Goal: Task Accomplishment & Management: Manage account settings

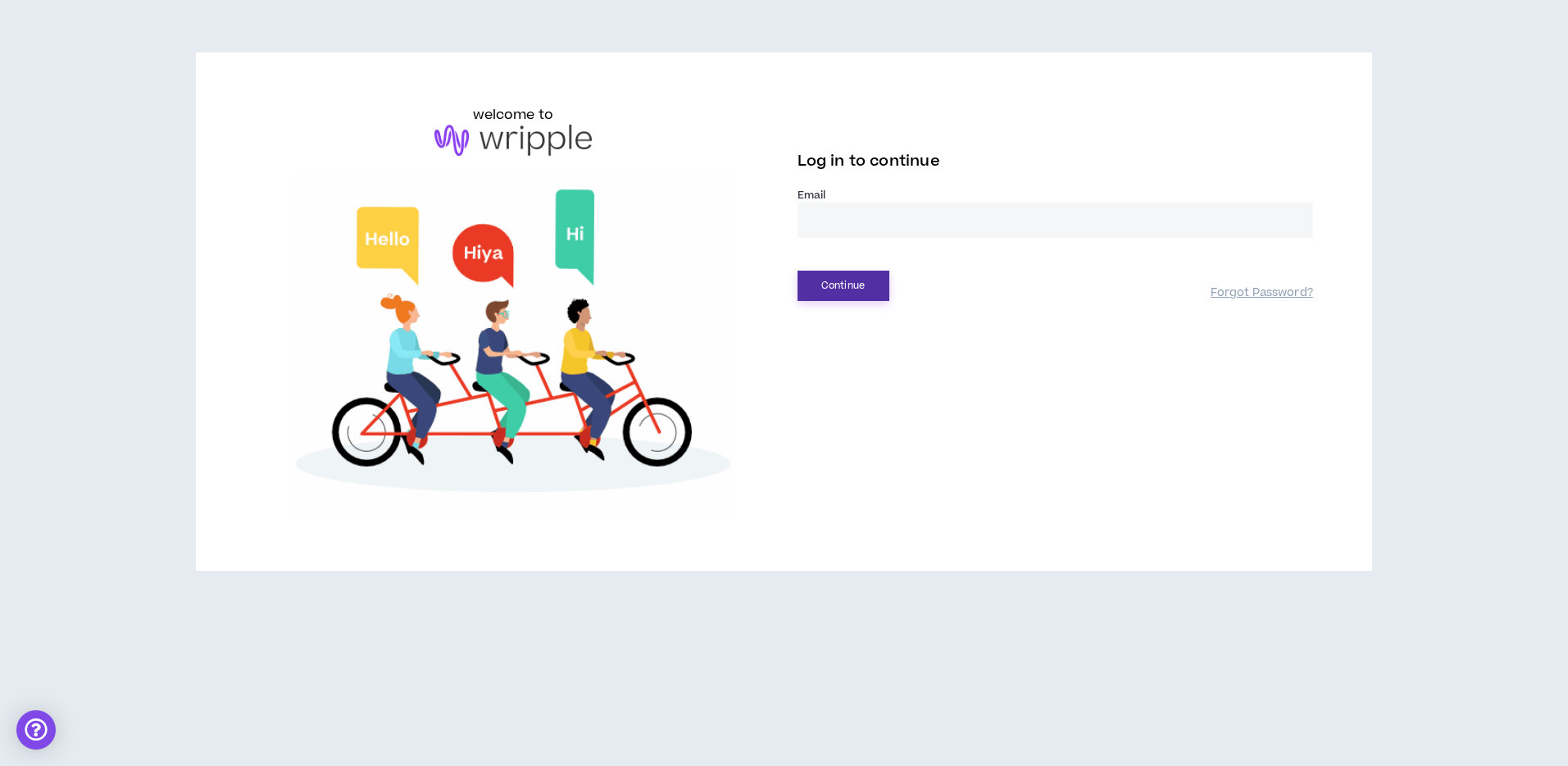
type input "**********"
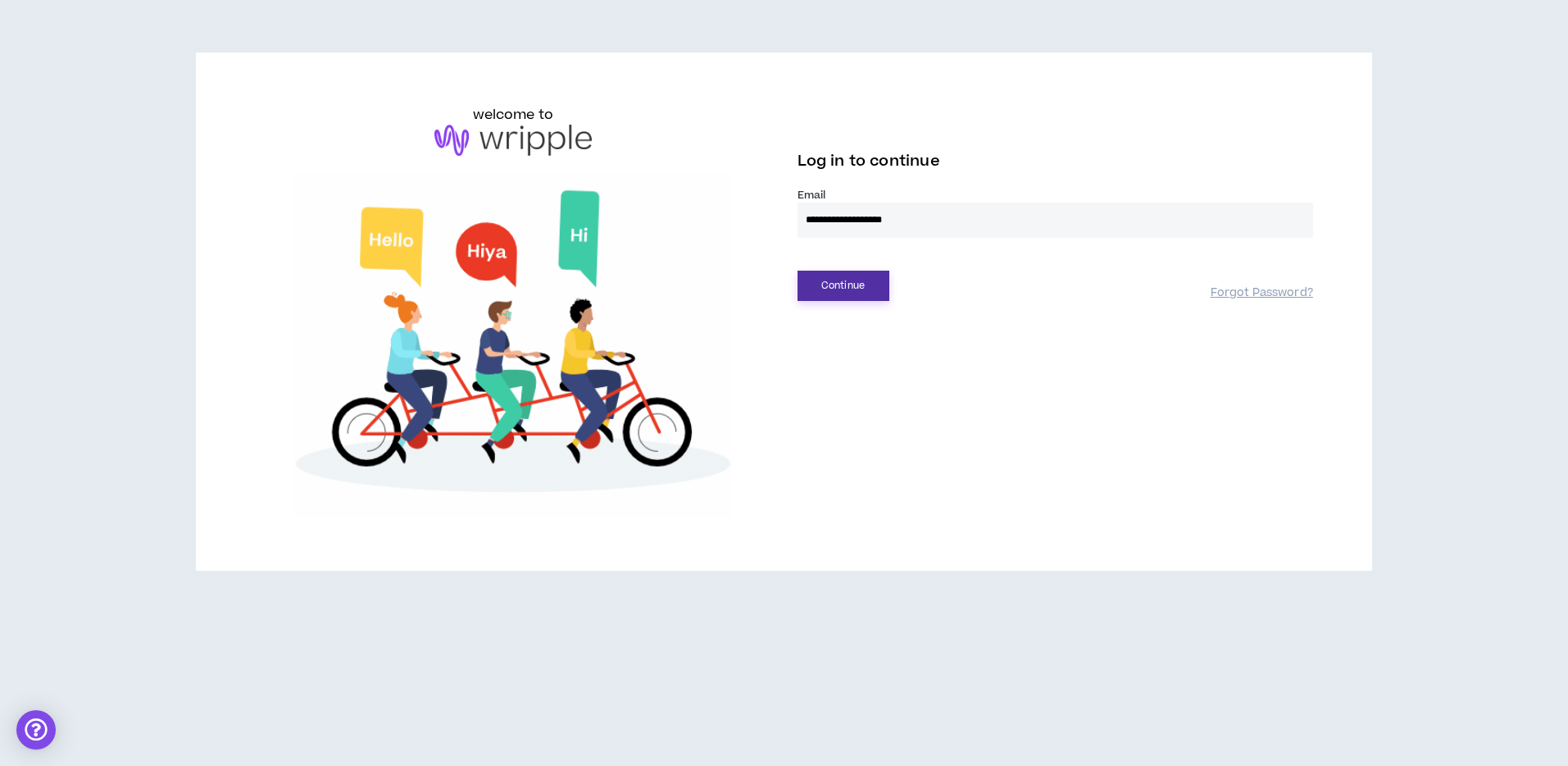
click at [843, 283] on button "Continue" at bounding box center [843, 285] width 92 height 30
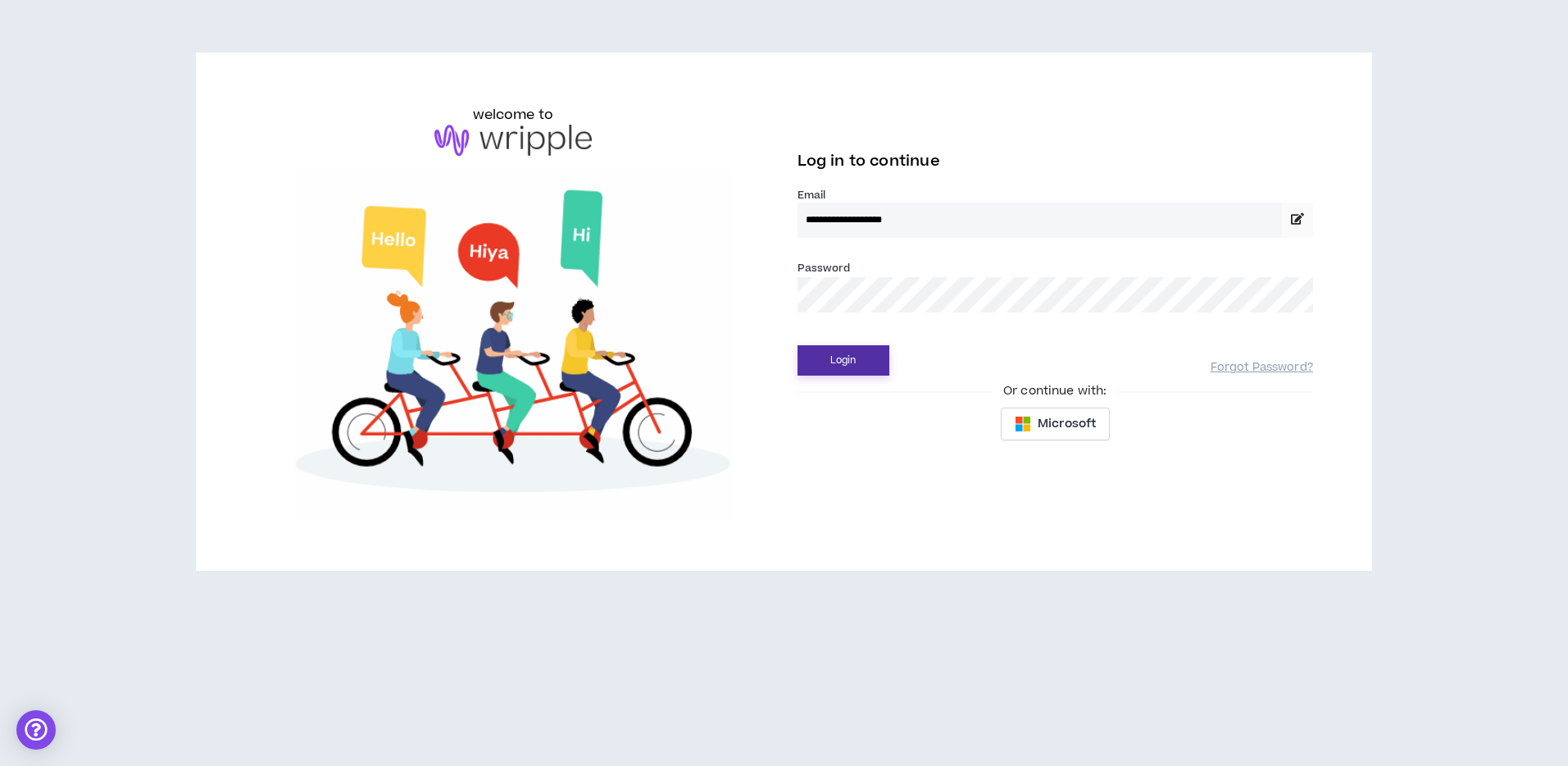
click at [848, 360] on button "Login" at bounding box center [843, 359] width 92 height 30
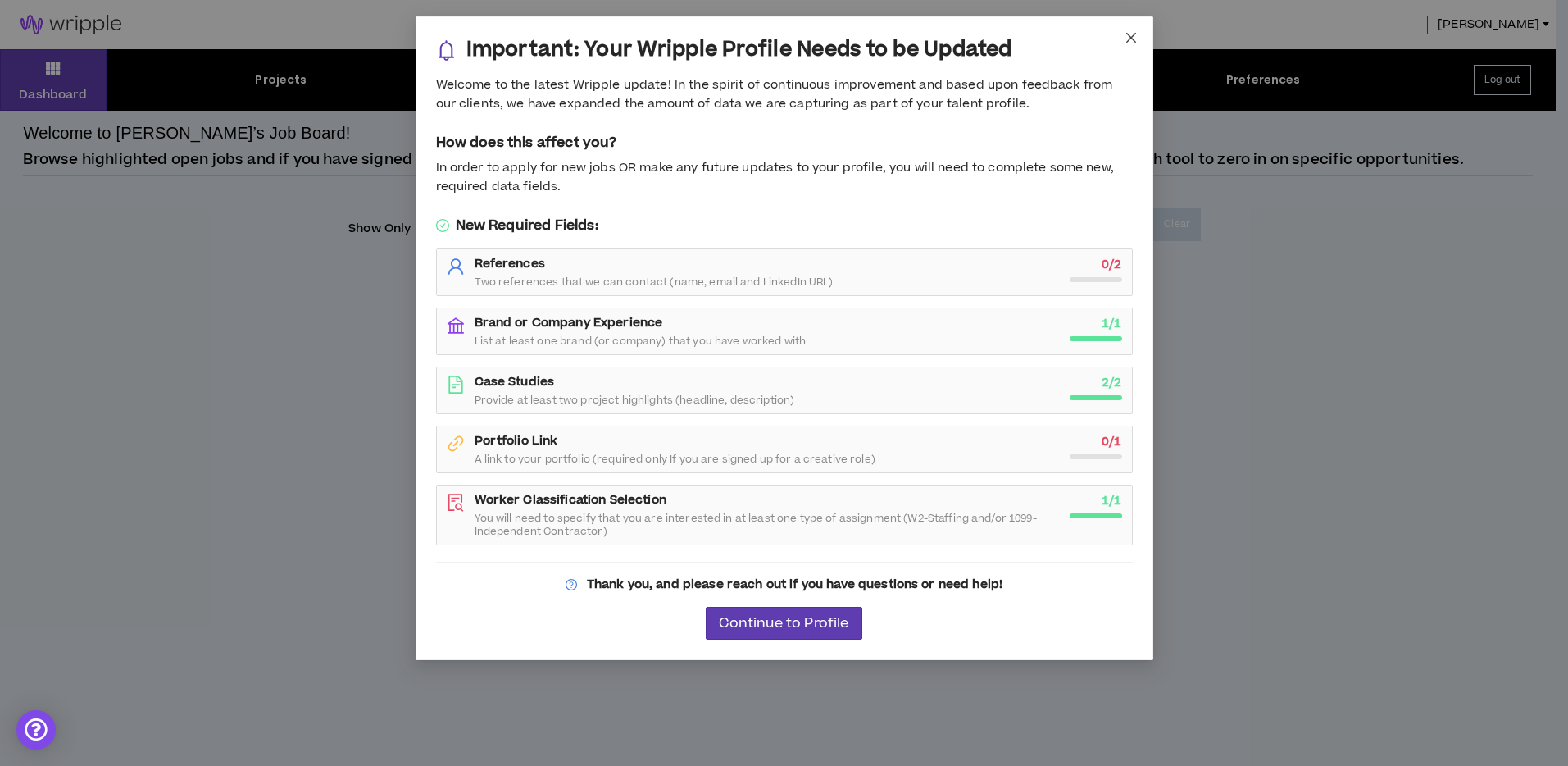
click at [1125, 41] on icon "close" at bounding box center [1132, 38] width 14 height 14
